Goal: Task Accomplishment & Management: Complete application form

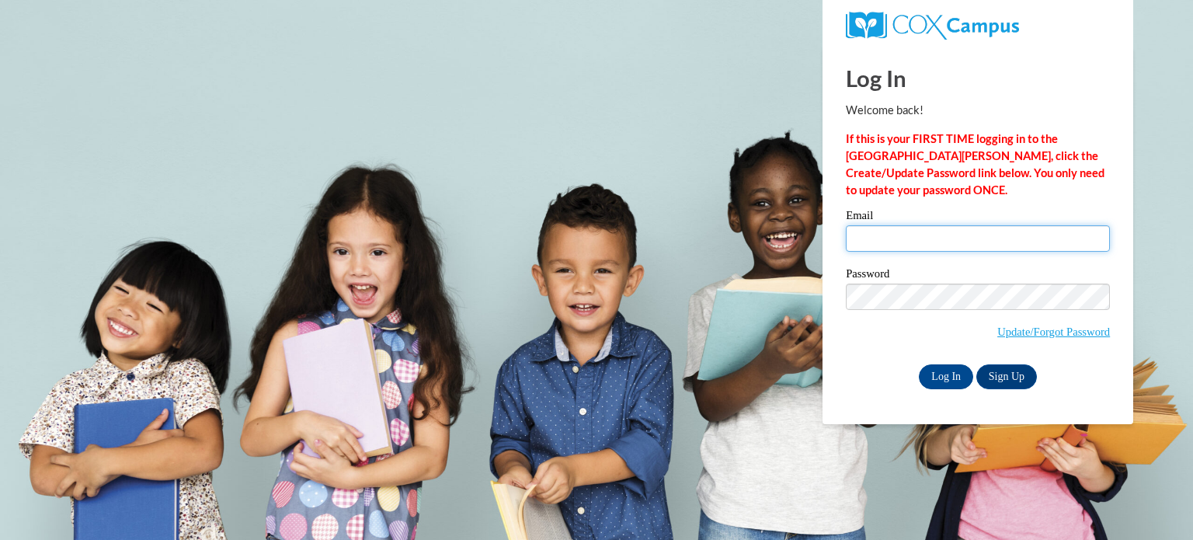
click at [931, 247] on input "Email" at bounding box center [978, 238] width 264 height 26
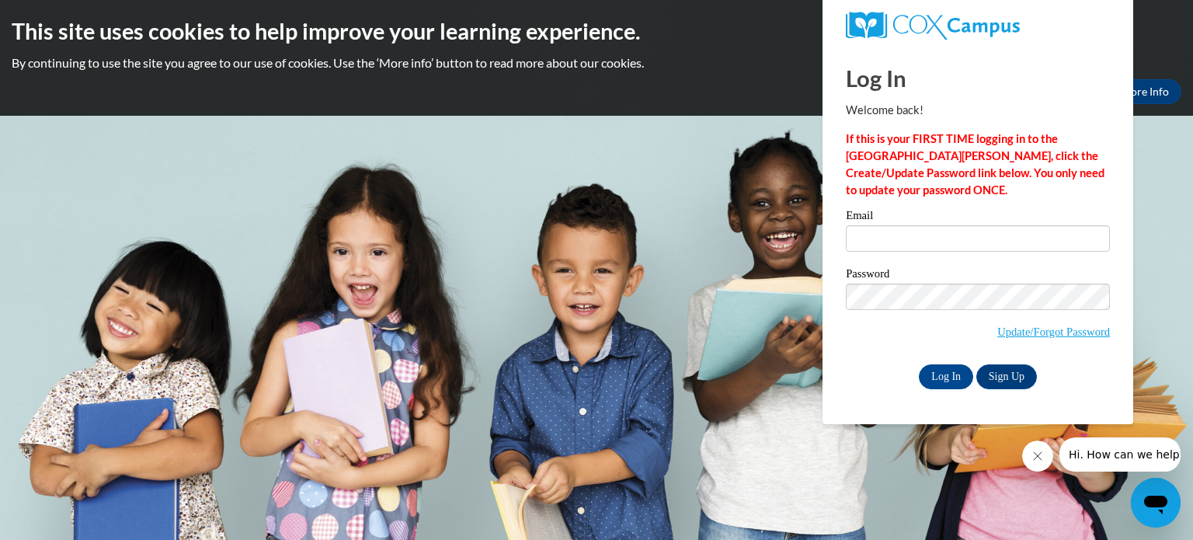
click at [1007, 206] on div "Log In Welcome back! If this is your FIRST TIME logging in to the NEW Cox Campu…" at bounding box center [978, 218] width 264 height 343
click at [1001, 381] on link "Sign Up" at bounding box center [1007, 376] width 61 height 25
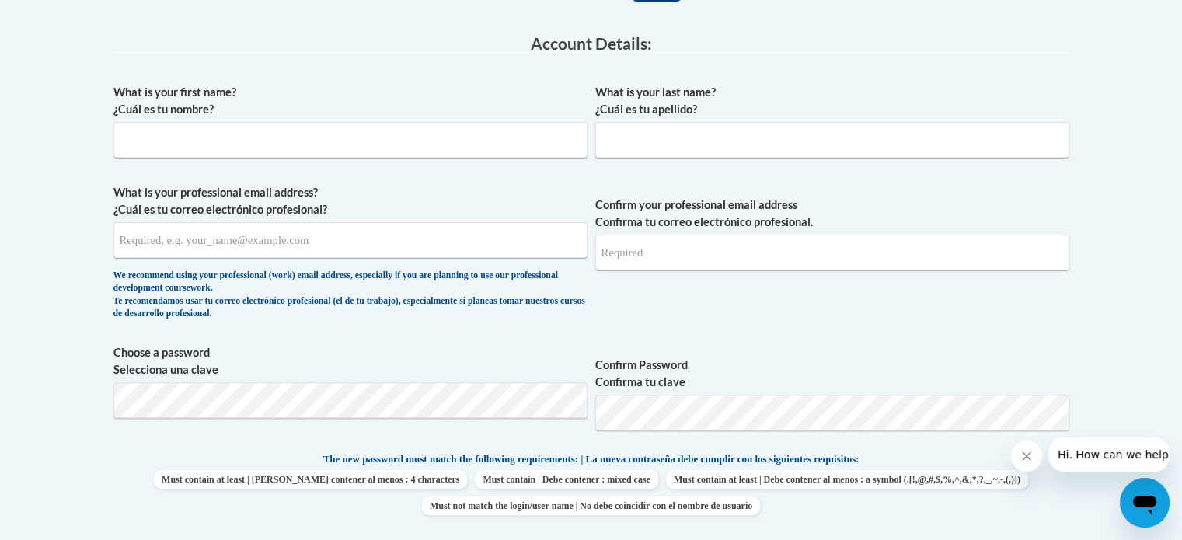
scroll to position [400, 0]
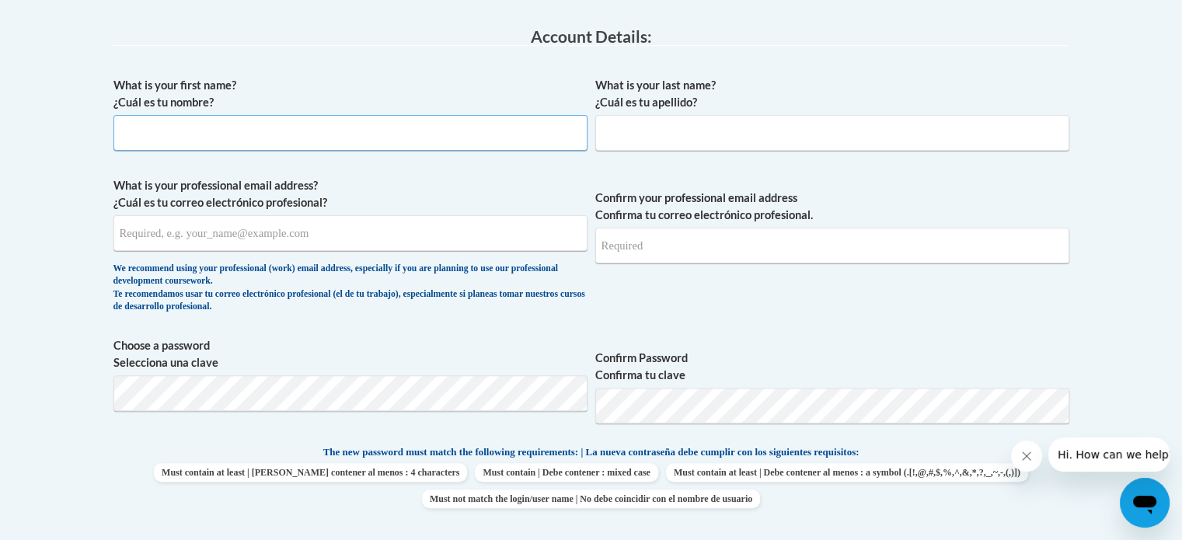
click at [492, 129] on input "What is your first name? ¿Cuál es tu nombre?" at bounding box center [350, 133] width 474 height 36
type input "Kensley"
type input "Folsom"
type input "kensley633543@gmail.com"
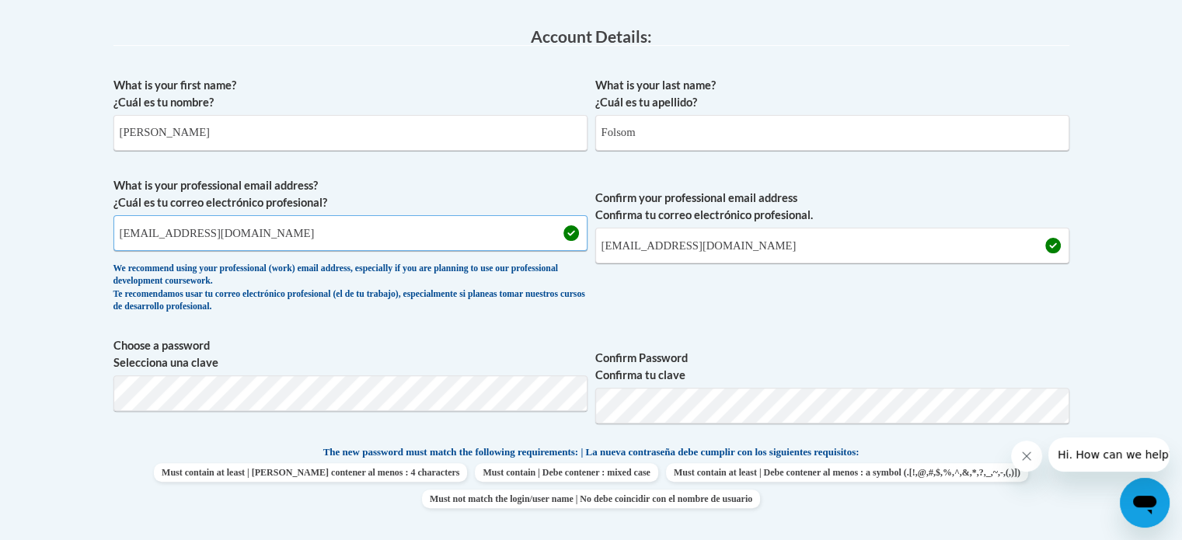
click at [317, 250] on input "kensley633543@gmail.com" at bounding box center [350, 233] width 474 height 36
type input "k"
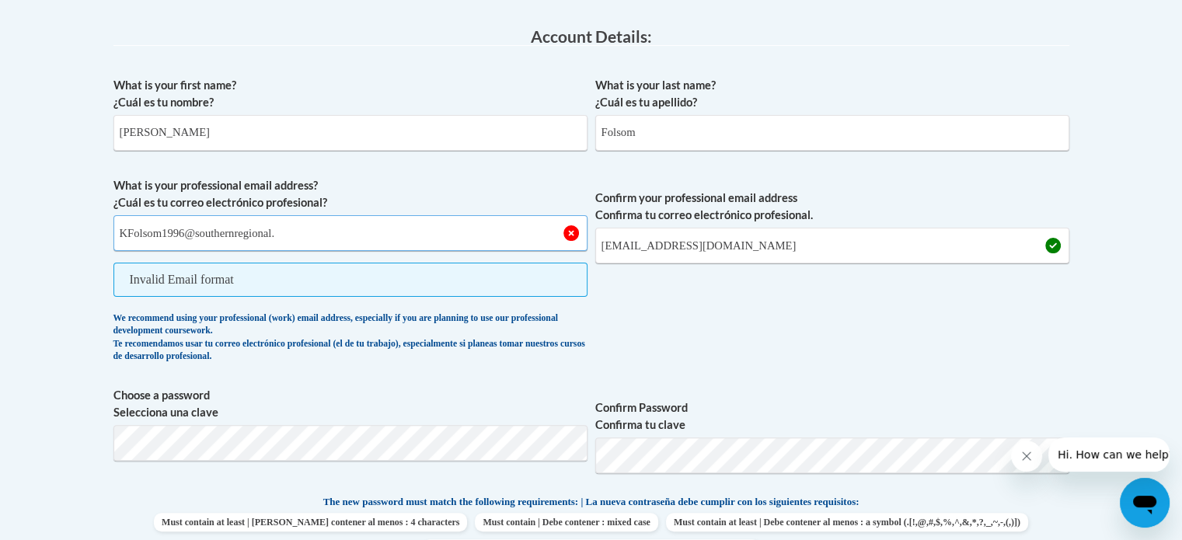
click at [203, 234] on input "KFolsom1996@southernregional." at bounding box center [350, 233] width 474 height 36
click at [330, 242] on input "KFolsom1996@stu.southernregional." at bounding box center [350, 233] width 474 height 36
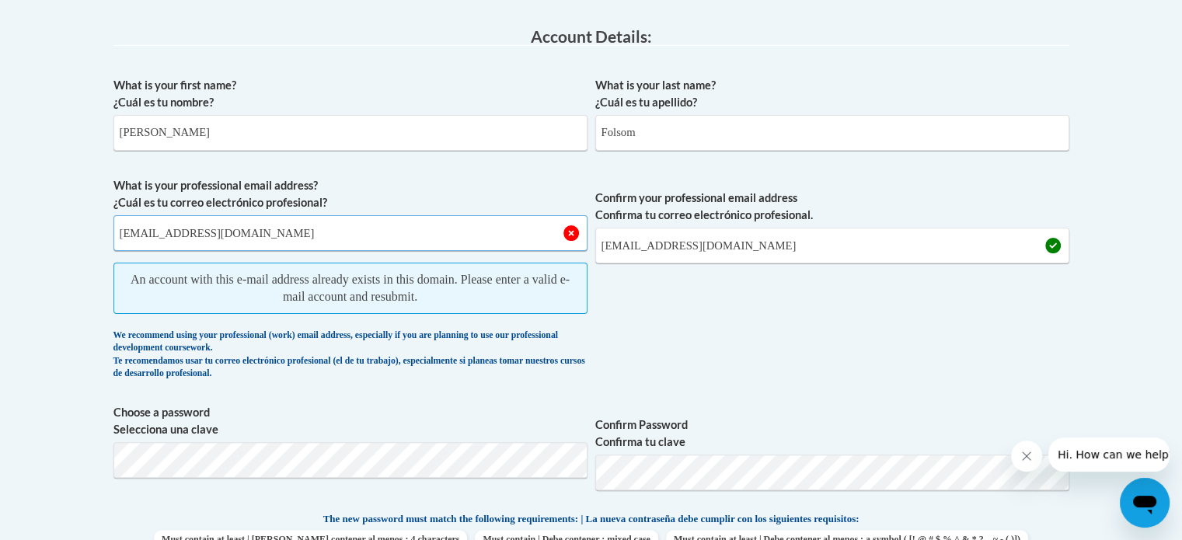
type input "[EMAIL_ADDRESS][DOMAIN_NAME]"
click at [769, 257] on input "kensley633543@gmail.com" at bounding box center [832, 246] width 474 height 36
type input "k"
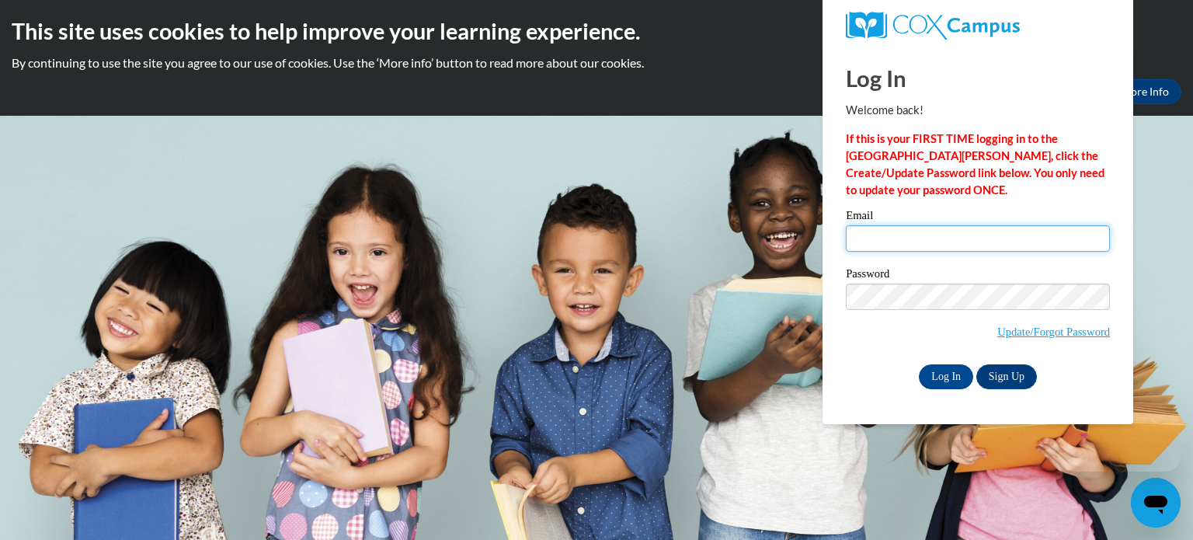
click at [867, 243] on input "Email" at bounding box center [978, 238] width 264 height 26
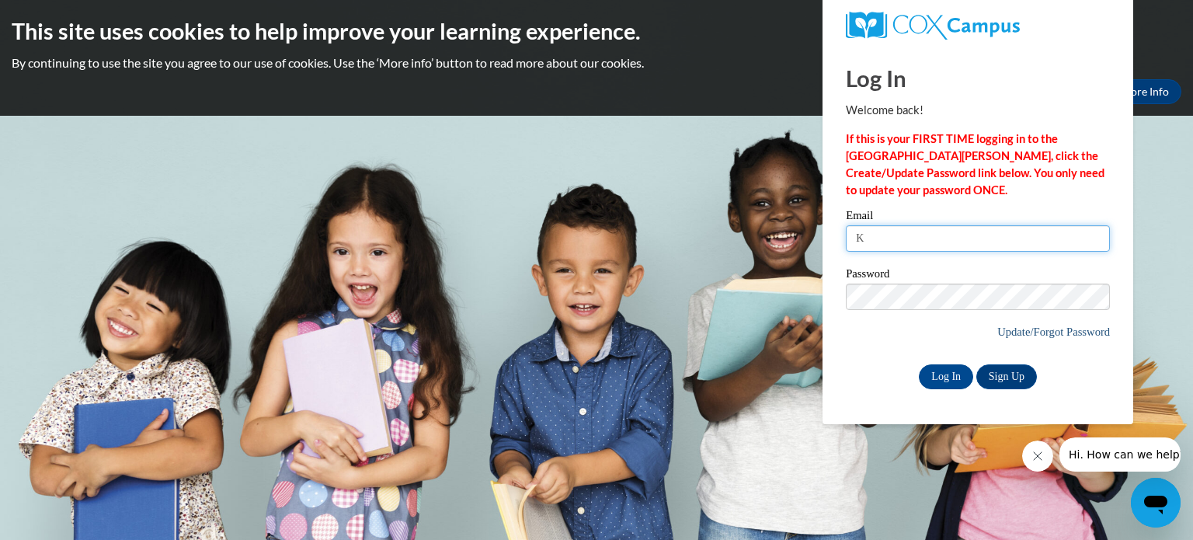
type input "K"
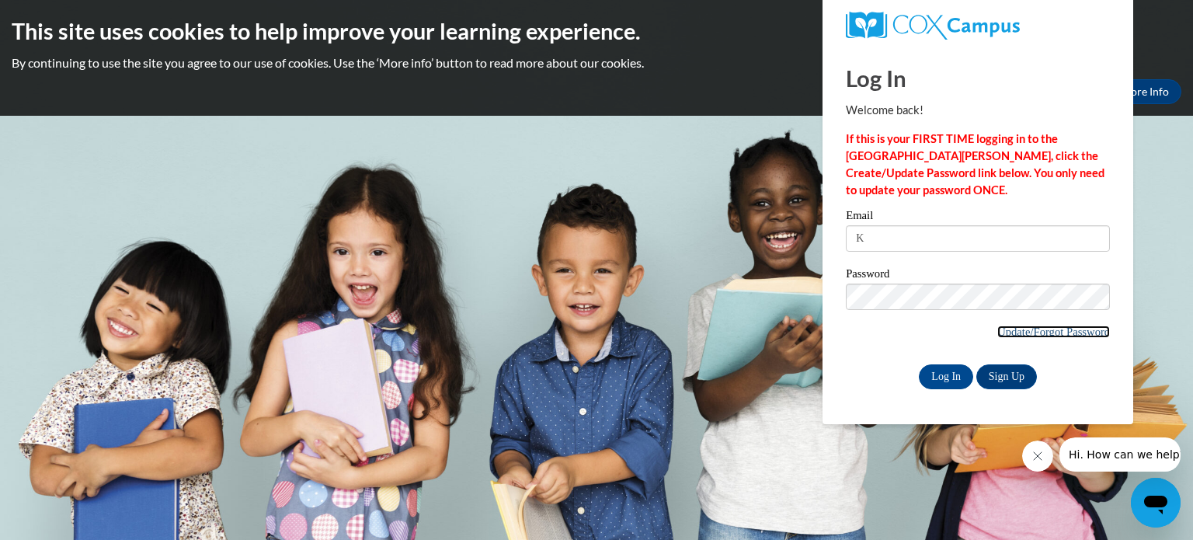
click at [1091, 335] on link "Update/Forgot Password" at bounding box center [1054, 332] width 113 height 12
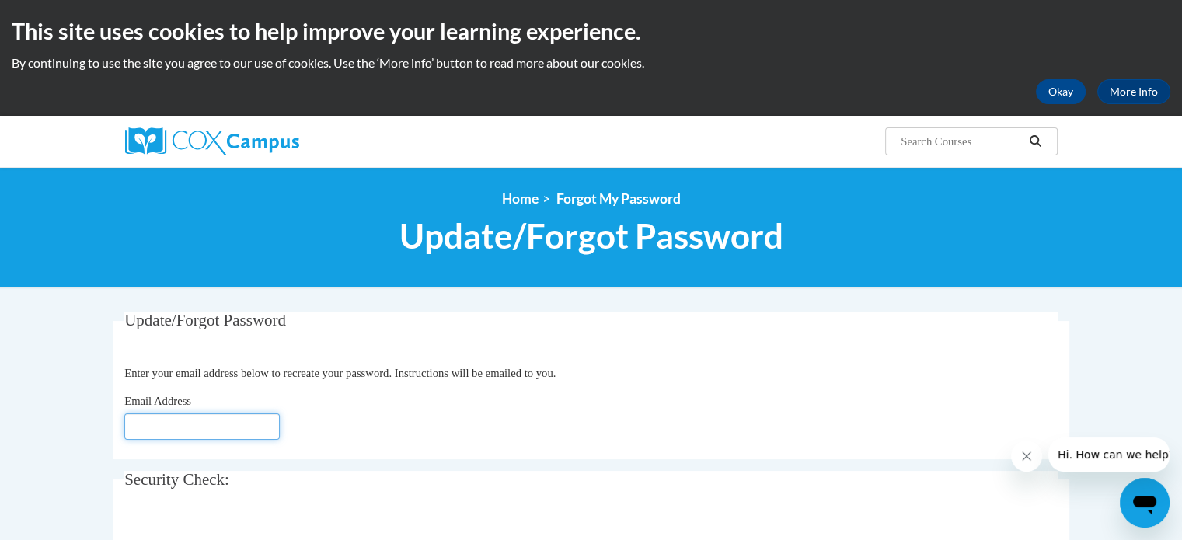
click at [162, 428] on input "Email Address" at bounding box center [201, 426] width 155 height 26
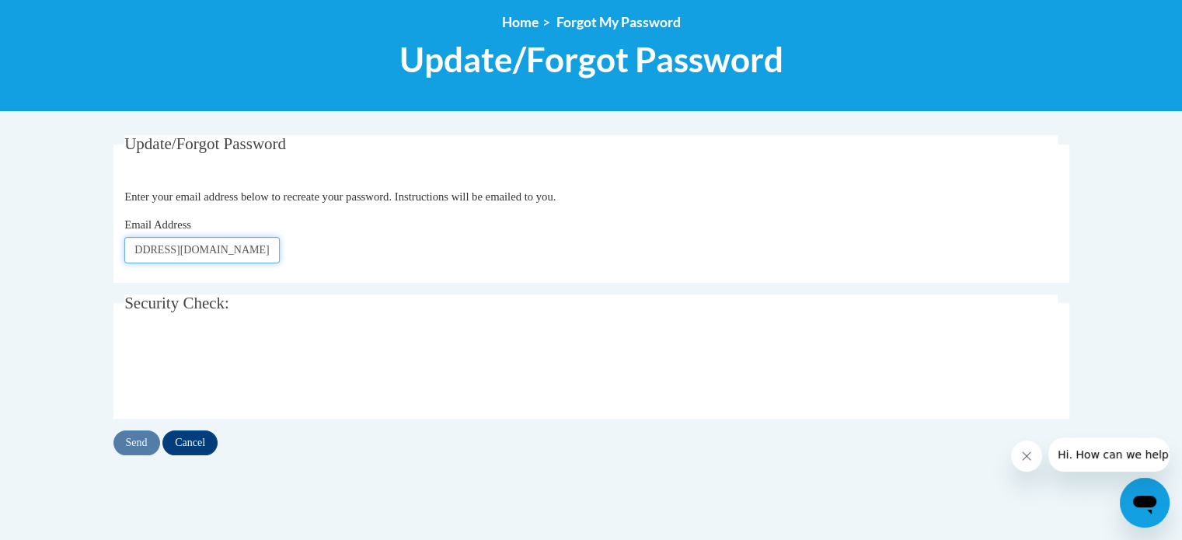
scroll to position [236, 0]
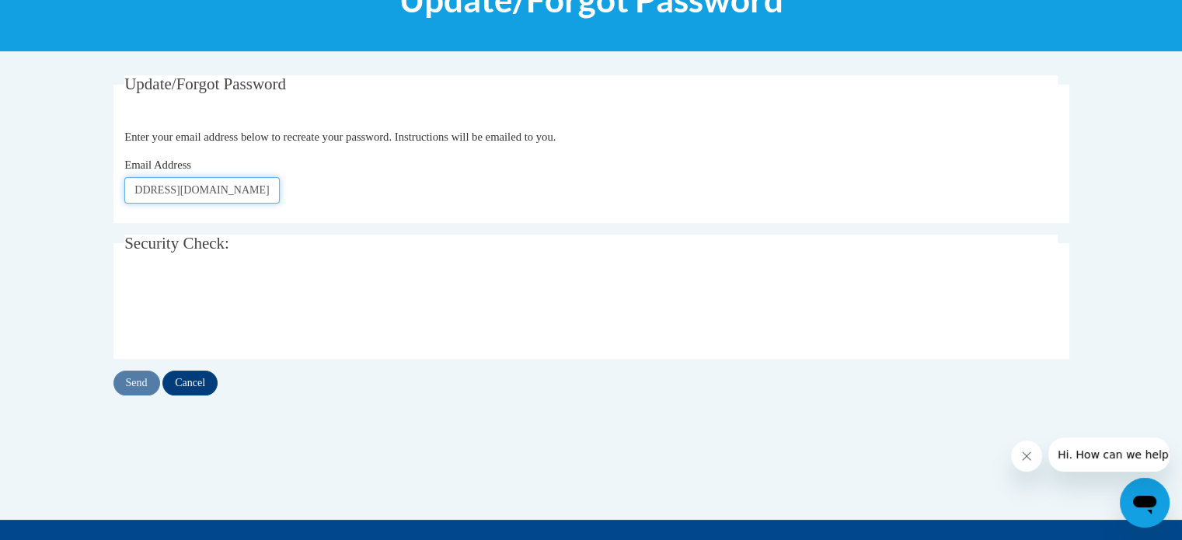
type input "[EMAIL_ADDRESS][DOMAIN_NAME]"
click at [129, 383] on input "Send" at bounding box center [136, 383] width 47 height 25
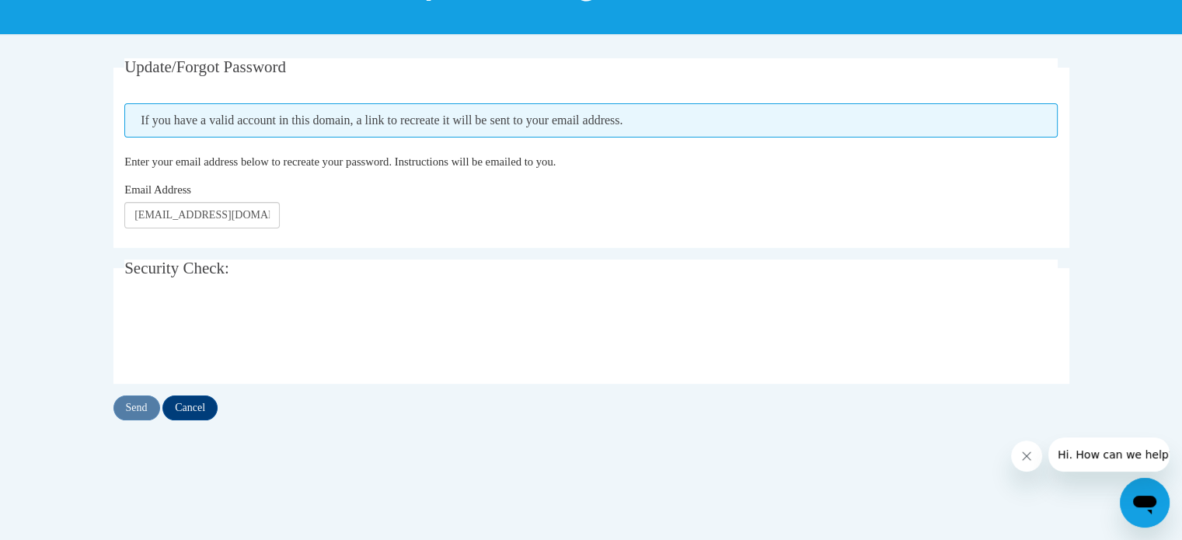
scroll to position [263, 0]
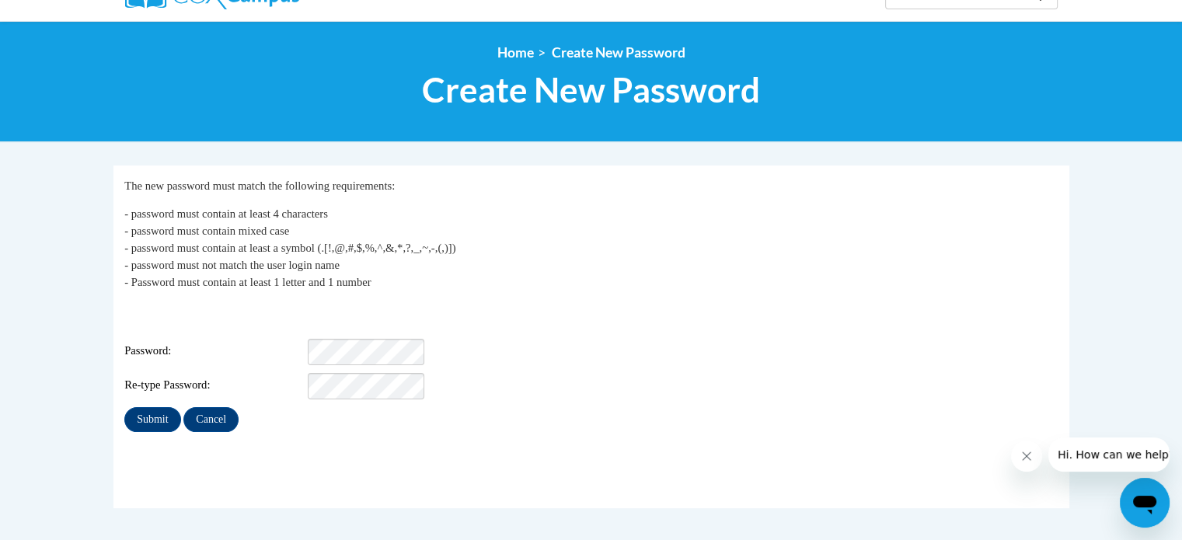
scroll to position [162, 0]
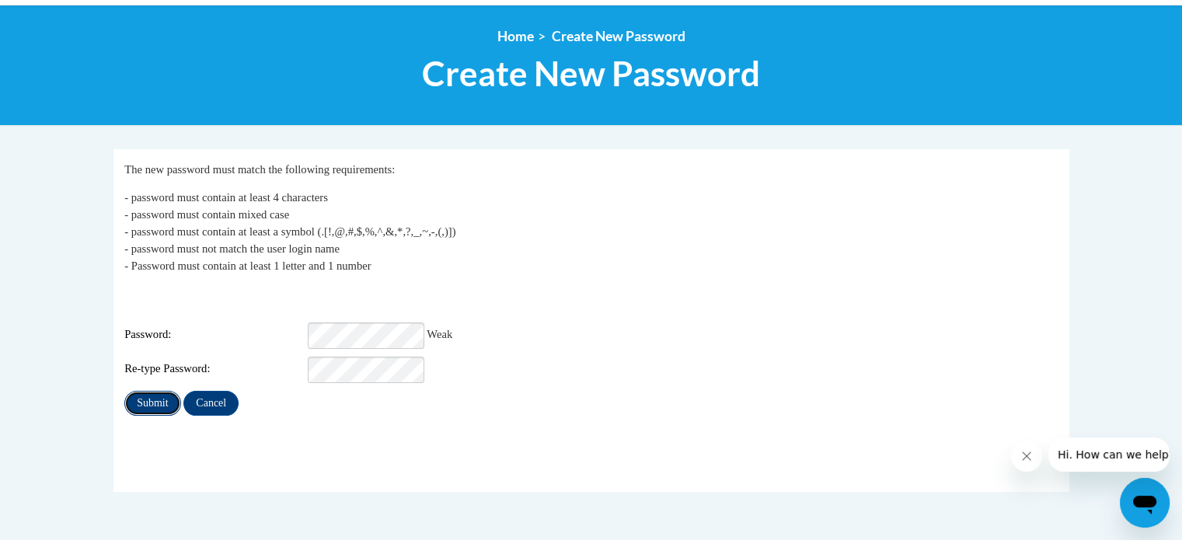
click at [164, 400] on input "Submit" at bounding box center [152, 403] width 56 height 25
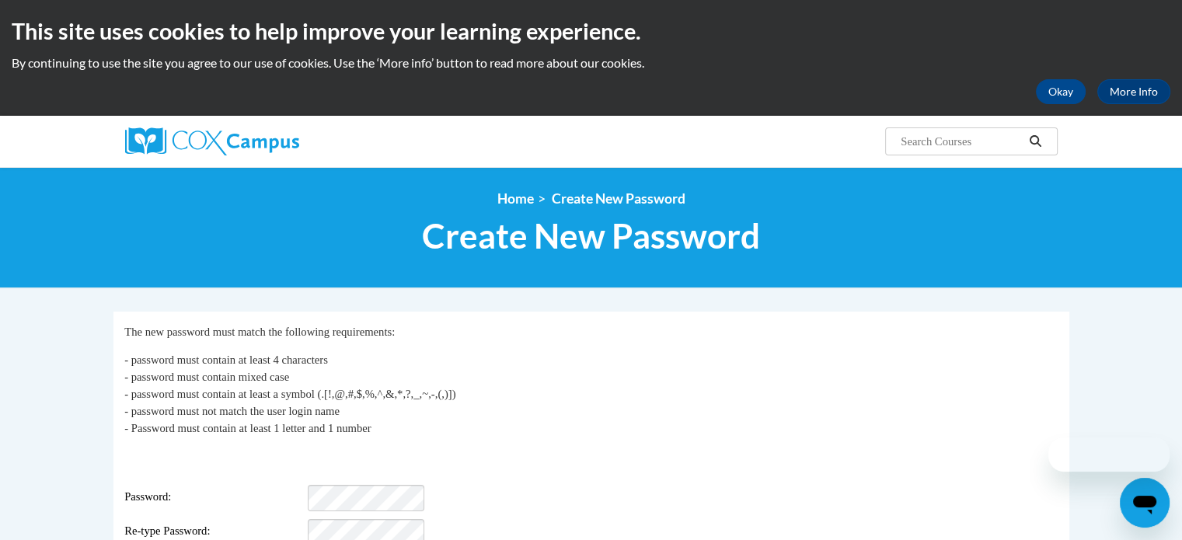
click at [622, 396] on p "- password must contain at least 4 characters - password must contain mixed cas…" at bounding box center [590, 393] width 933 height 85
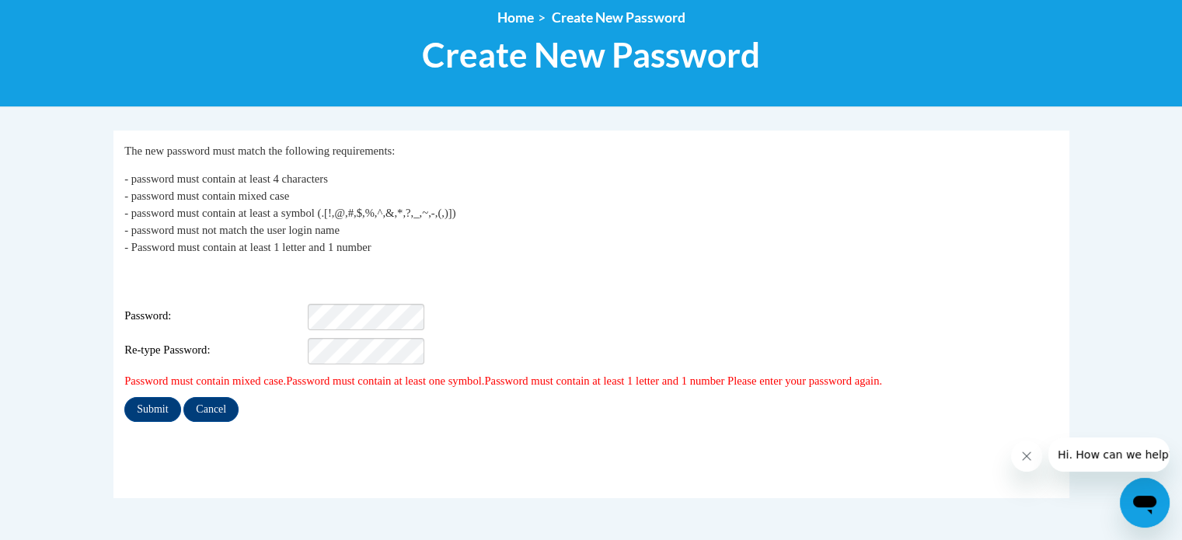
scroll to position [183, 0]
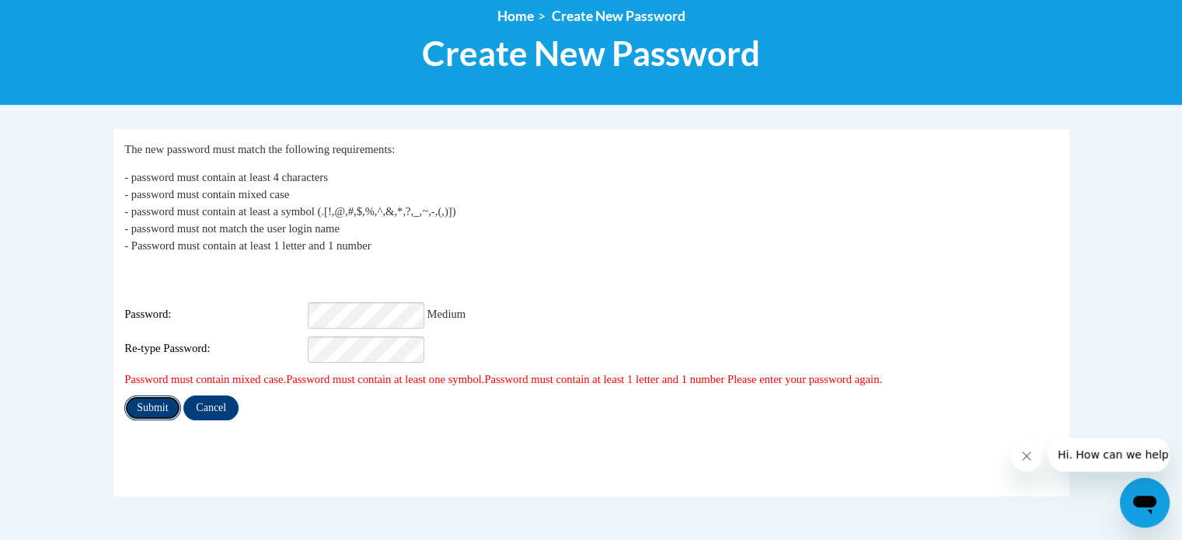
click at [138, 395] on input "Submit" at bounding box center [152, 407] width 56 height 25
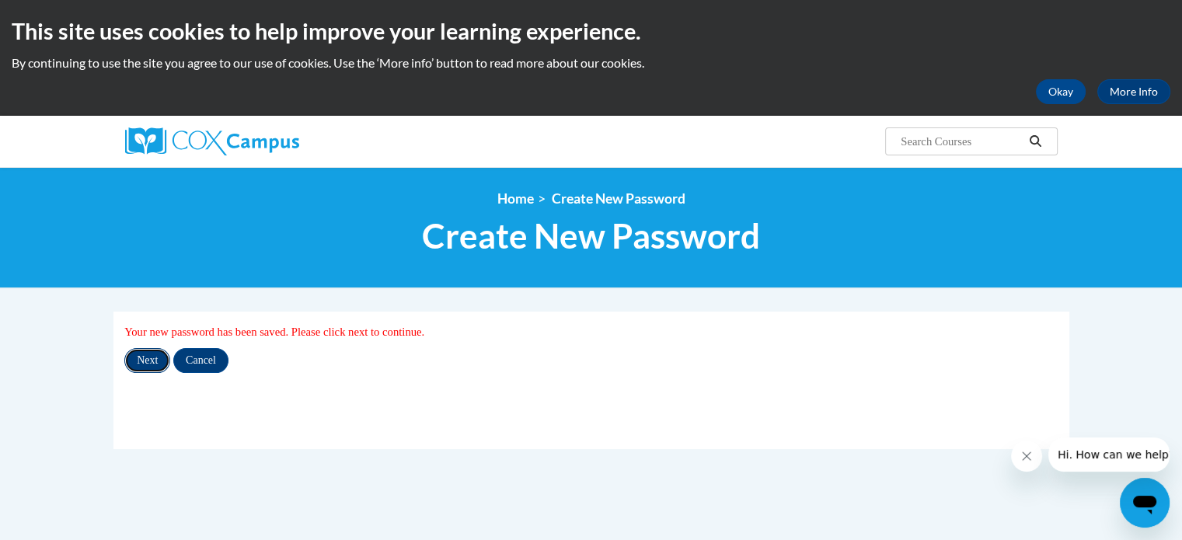
click at [141, 360] on input "Next" at bounding box center [147, 360] width 46 height 25
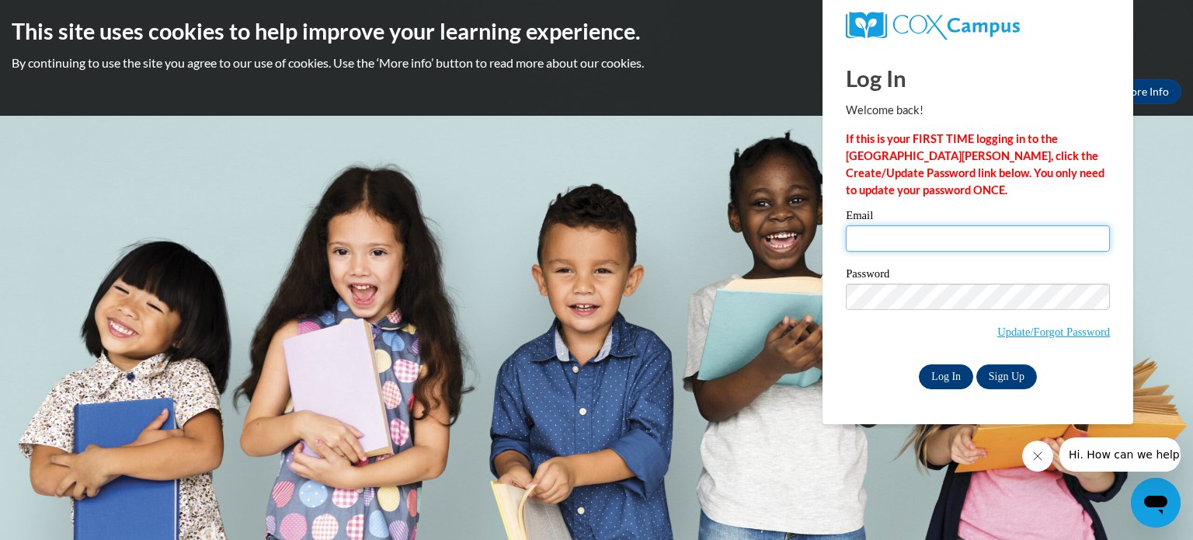
type input "kfolsom1996@stu.southernregional.edu"
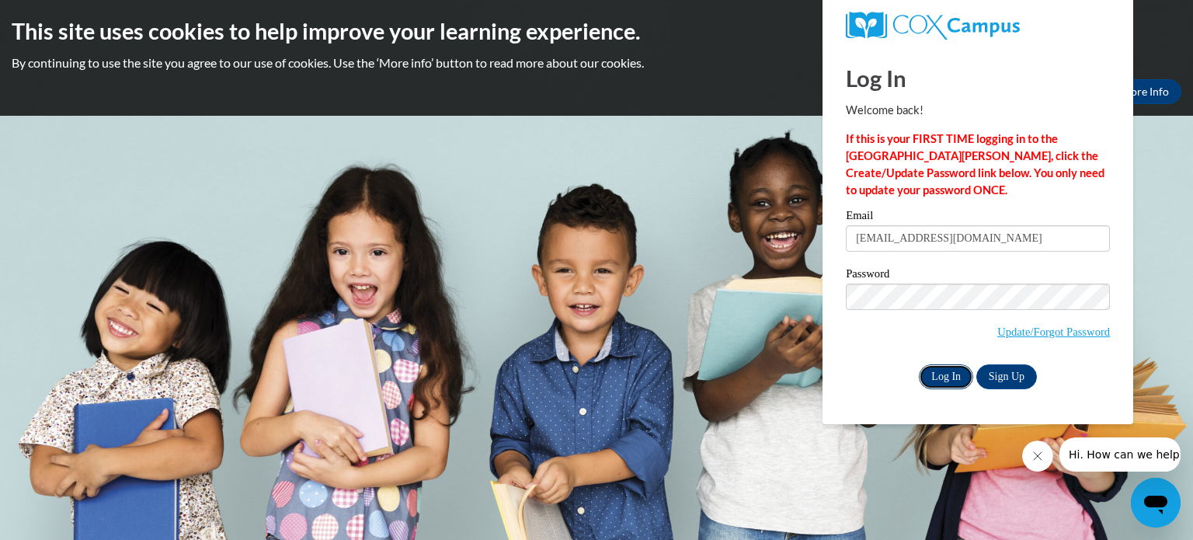
click at [966, 381] on input "Log In" at bounding box center [946, 376] width 54 height 25
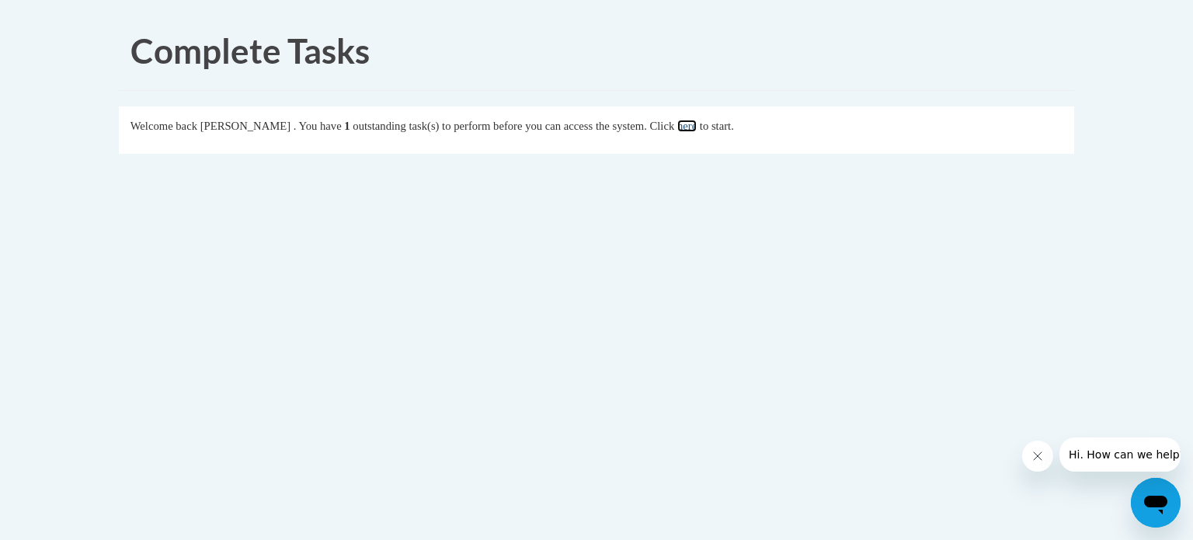
click at [697, 128] on link "here" at bounding box center [687, 126] width 19 height 12
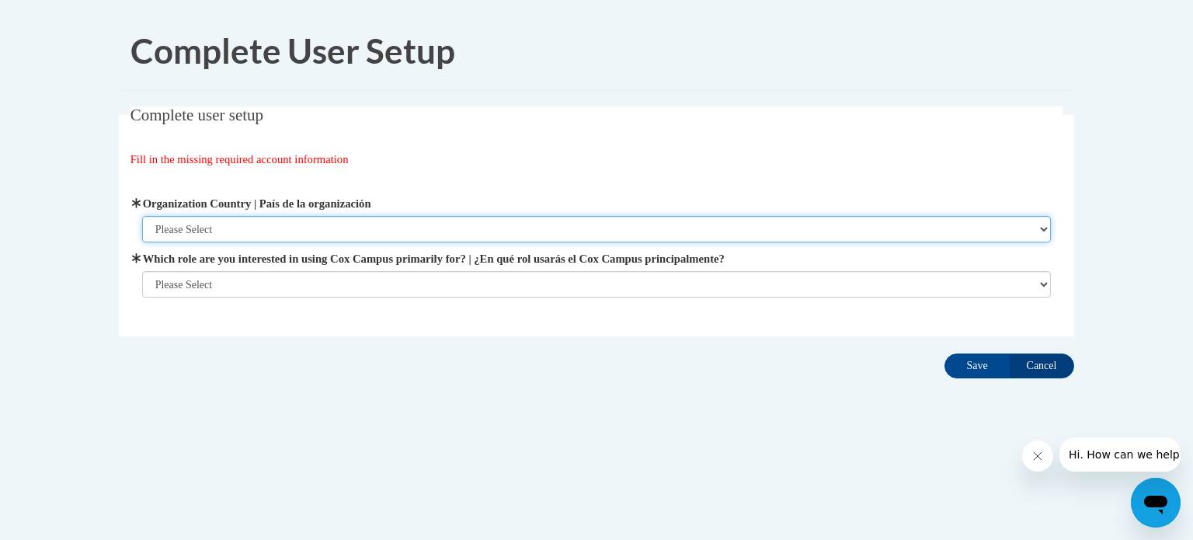
click at [317, 234] on select "Please Select [GEOGRAPHIC_DATA] | [GEOGRAPHIC_DATA] Outside of [GEOGRAPHIC_DATA…" at bounding box center [597, 229] width 910 height 26
select select "ad49bcad-a171-4b2e-b99c-48b446064914"
click at [142, 216] on select "Please Select United States | Estados Unidos Outside of the United States | Fue…" at bounding box center [597, 229] width 910 height 26
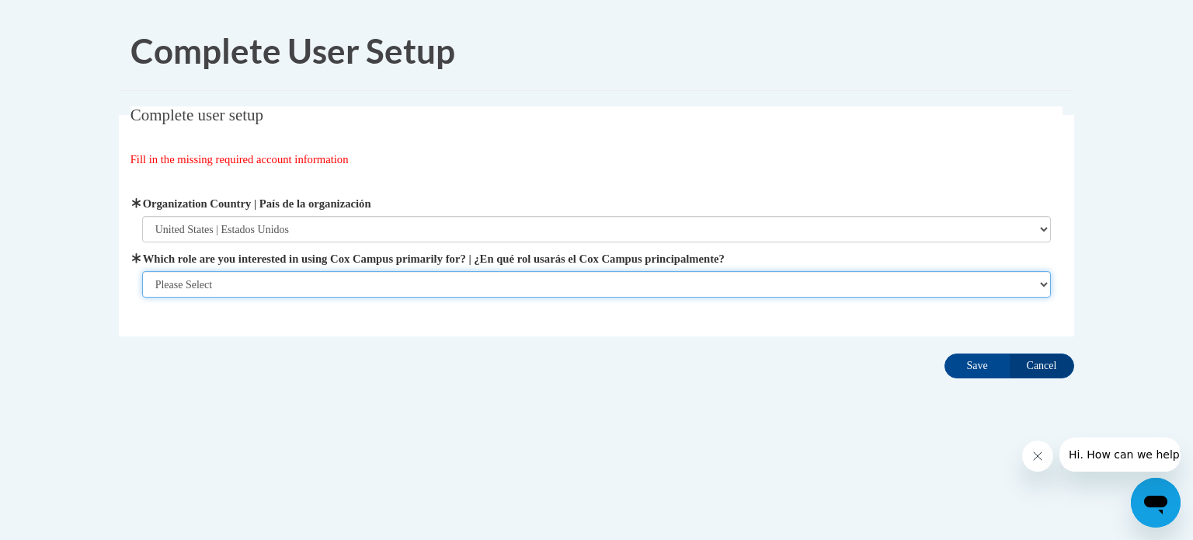
click at [282, 278] on select "Please Select College/University | Colegio/Universidad Community/Nonprofit Part…" at bounding box center [597, 284] width 910 height 26
select select "5a18ea06-2b54-4451-96f2-d152daf9eac5"
click at [142, 298] on select "Please Select College/University | Colegio/Universidad Community/Nonprofit Part…" at bounding box center [597, 284] width 910 height 26
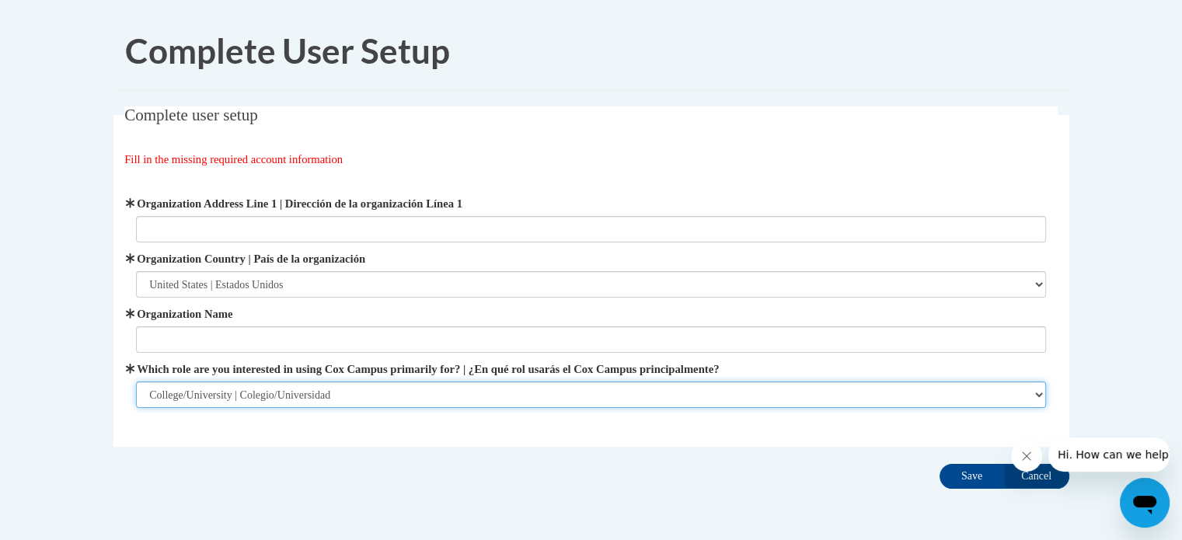
click at [495, 399] on select "Please Select College/University | Colegio/Universidad Community/Nonprofit Part…" at bounding box center [591, 394] width 910 height 26
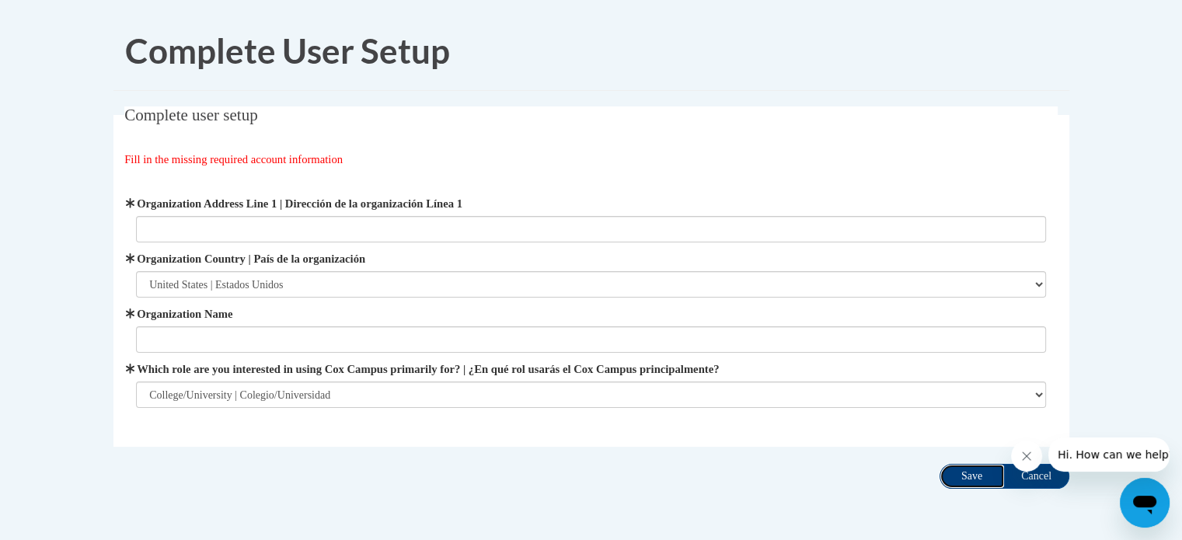
click at [968, 484] on input "Save" at bounding box center [971, 476] width 65 height 25
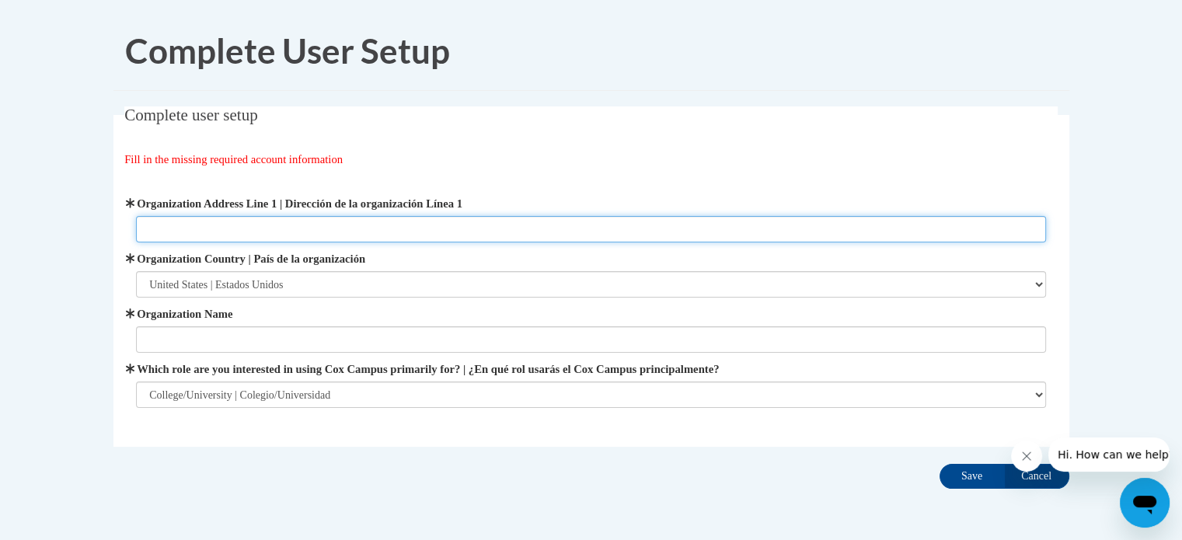
click at [528, 221] on input "Organization Address Line 1 | Dirección de la organización Línea 1" at bounding box center [591, 229] width 910 height 26
type input "905 sauls rd"
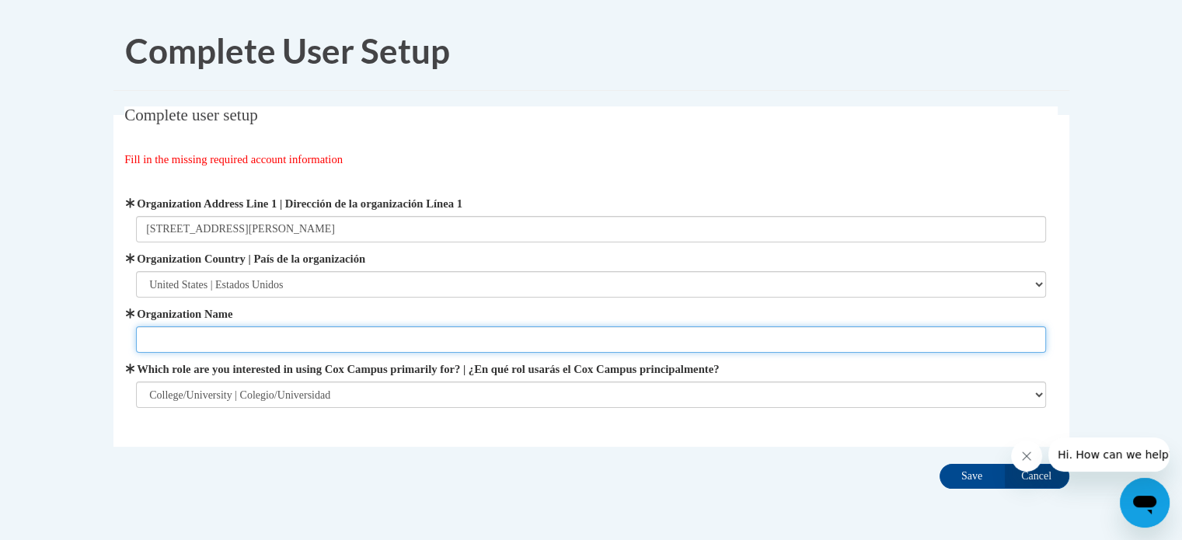
click at [250, 336] on input "Organization Name" at bounding box center [591, 339] width 910 height 26
type input "southern regional college"
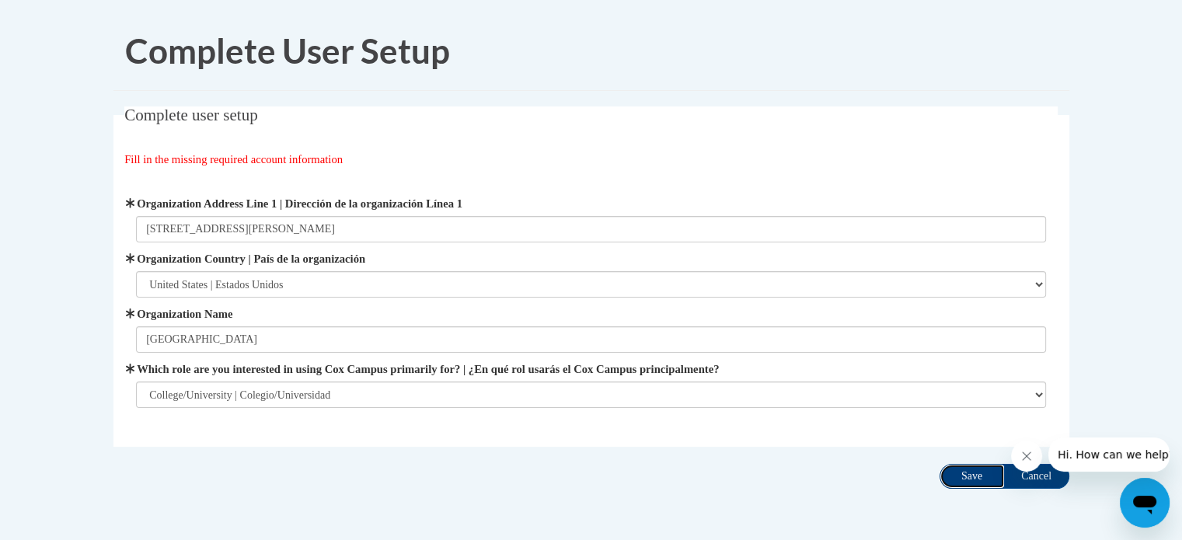
click at [960, 479] on input "Save" at bounding box center [971, 476] width 65 height 25
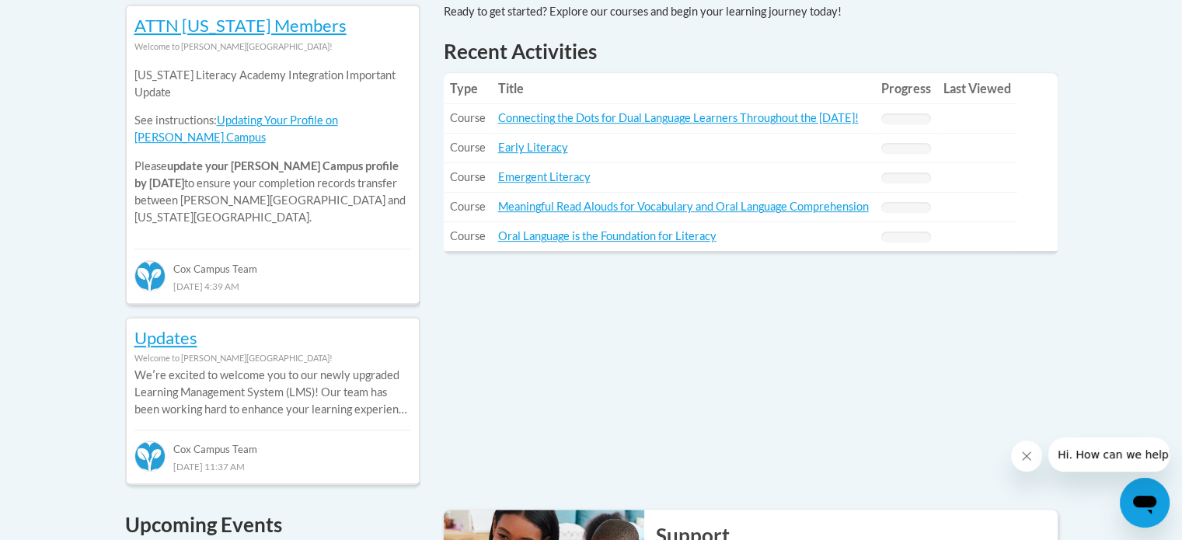
scroll to position [728, 0]
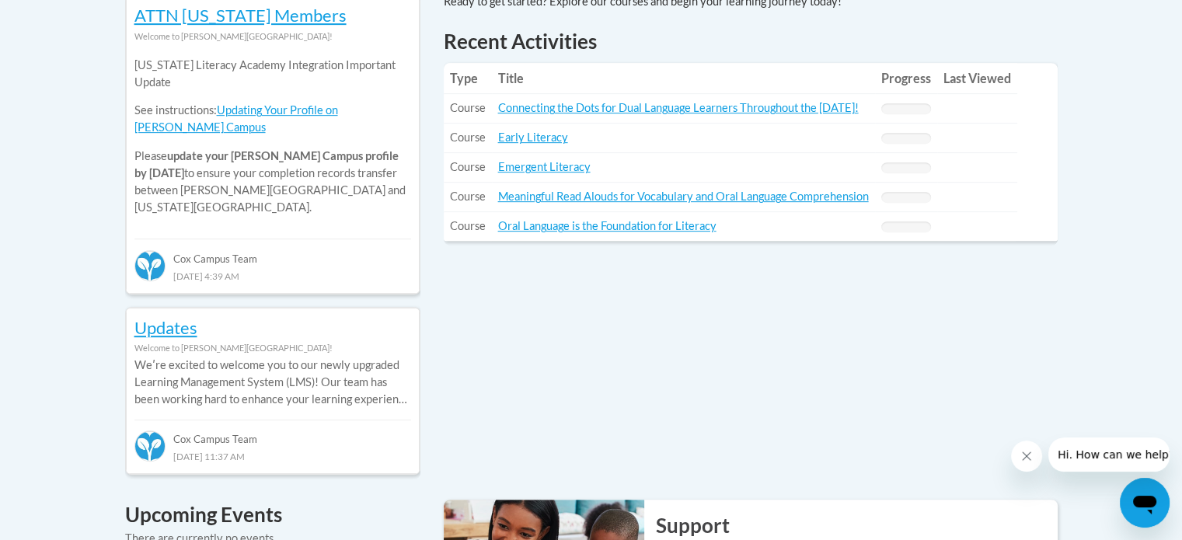
click at [764, 313] on div "Recent Discussions ATTN [US_STATE] Members Welcome to [PERSON_NAME][GEOGRAPHIC_…" at bounding box center [591, 532] width 979 height 1152
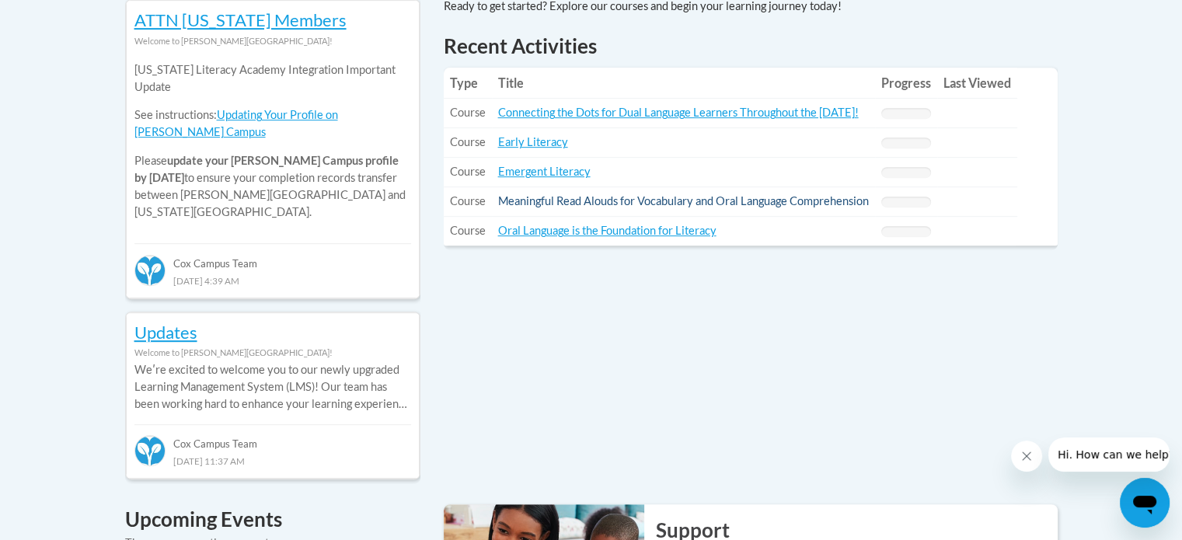
scroll to position [724, 0]
